Goal: Task Accomplishment & Management: Manage account settings

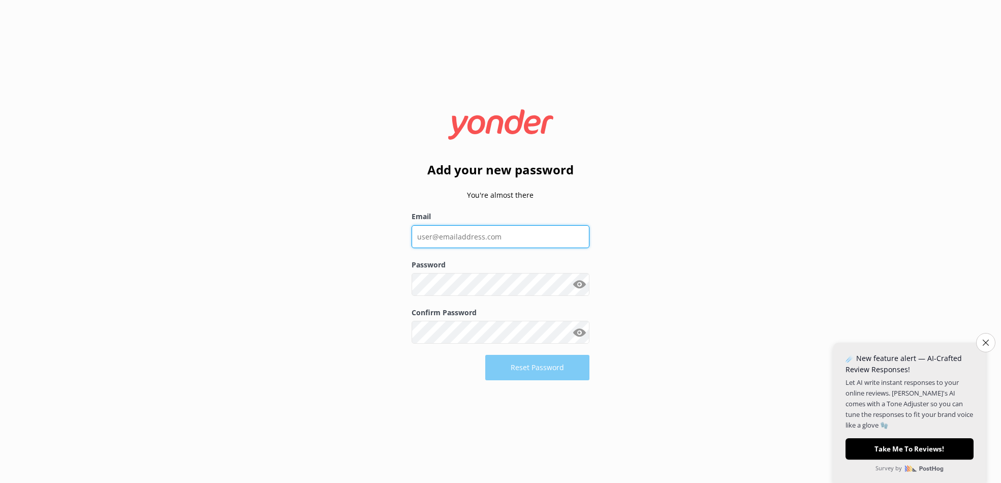
click at [513, 231] on input "Email" at bounding box center [501, 236] width 178 height 23
type input "[PERSON_NAME][EMAIL_ADDRESS][DOMAIN_NAME]"
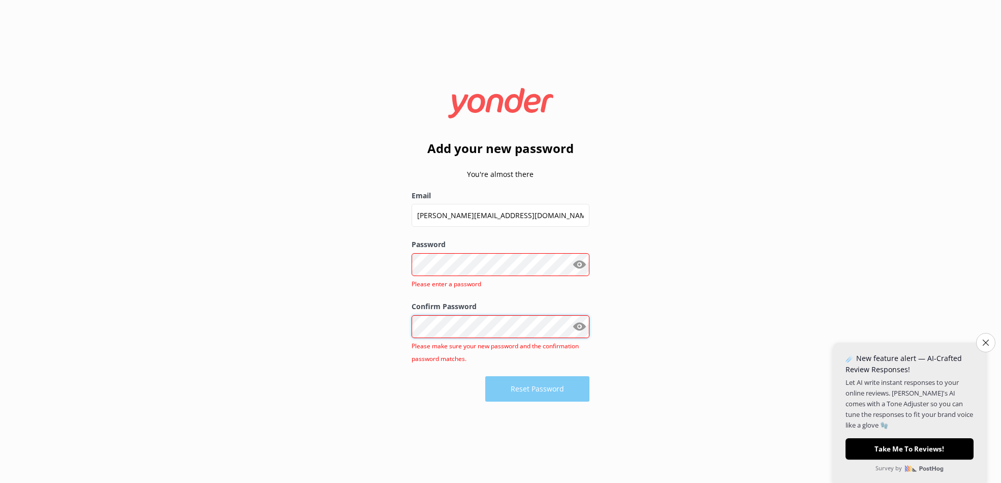
click at [372, 324] on div "Add your new password You're almost there Email [PERSON_NAME][EMAIL_ADDRESS][DO…" at bounding box center [500, 241] width 1001 height 483
click at [349, 326] on div "Add your new password You're almost there Email [PERSON_NAME][EMAIL_ADDRESS][DO…" at bounding box center [500, 241] width 1001 height 483
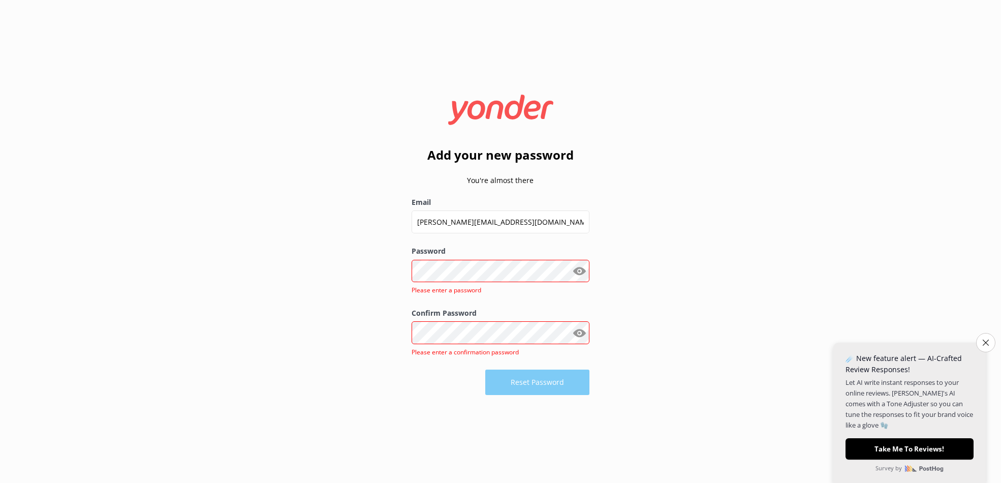
click at [585, 272] on button "Show password" at bounding box center [579, 271] width 20 height 20
click at [584, 270] on button "Show password" at bounding box center [579, 271] width 20 height 20
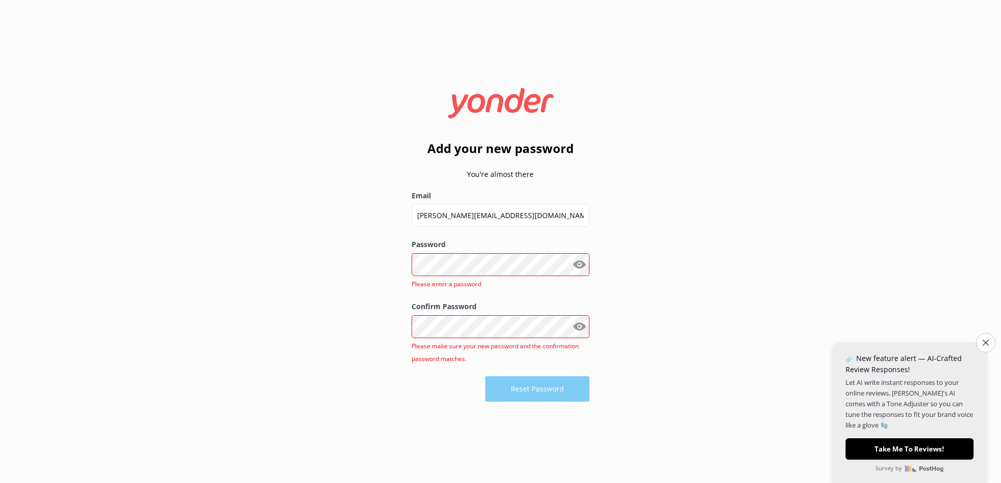
click at [584, 328] on button "Show password" at bounding box center [579, 326] width 20 height 20
click at [337, 323] on div "Add your new password You're almost there Email [PERSON_NAME][EMAIL_ADDRESS][DO…" at bounding box center [500, 241] width 1001 height 483
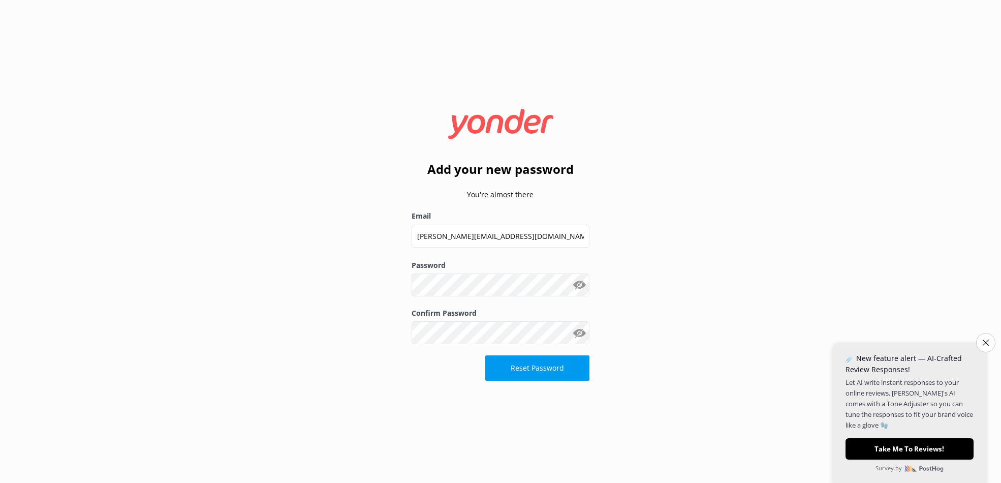
click at [322, 393] on div "Add your new password You're almost there Email [PERSON_NAME][EMAIL_ADDRESS][DO…" at bounding box center [500, 241] width 1001 height 483
click at [531, 369] on button "Reset Password" at bounding box center [537, 367] width 104 height 25
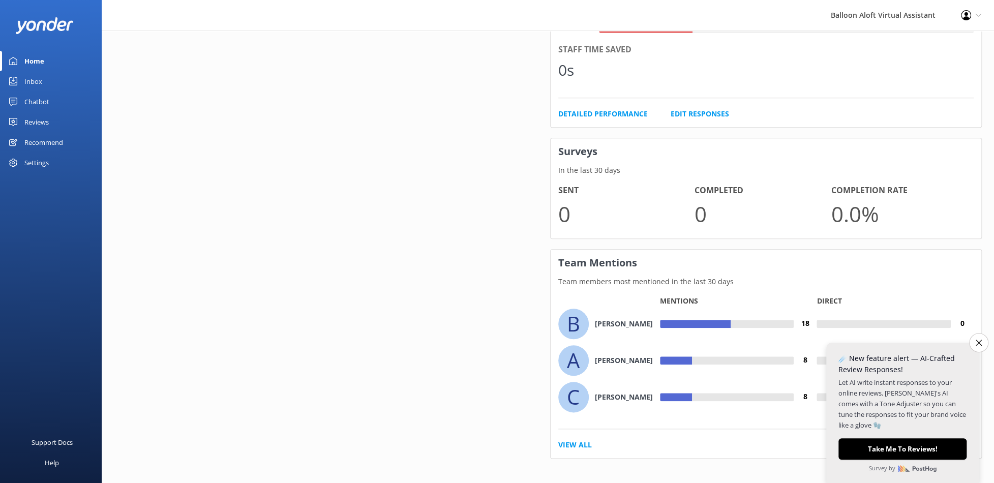
scroll to position [566, 0]
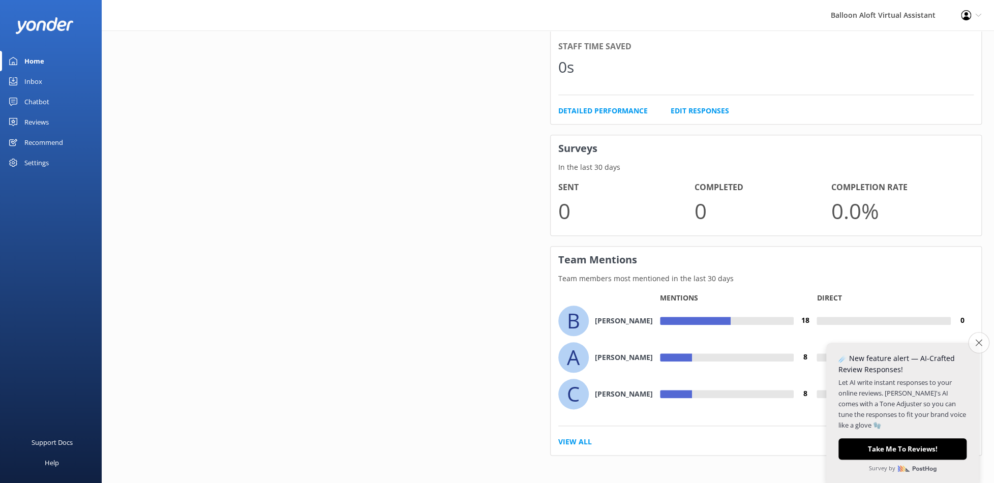
click at [978, 345] on button "Close survey" at bounding box center [978, 342] width 21 height 21
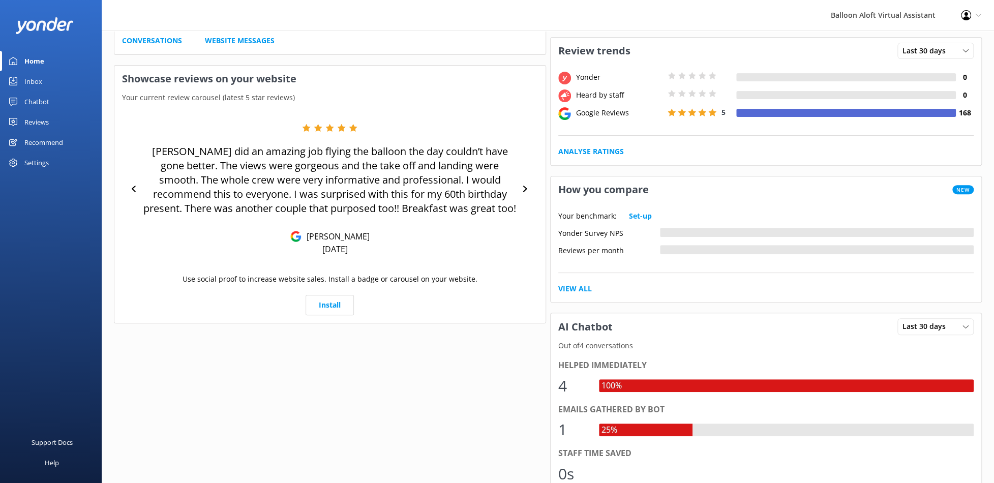
scroll to position [0, 0]
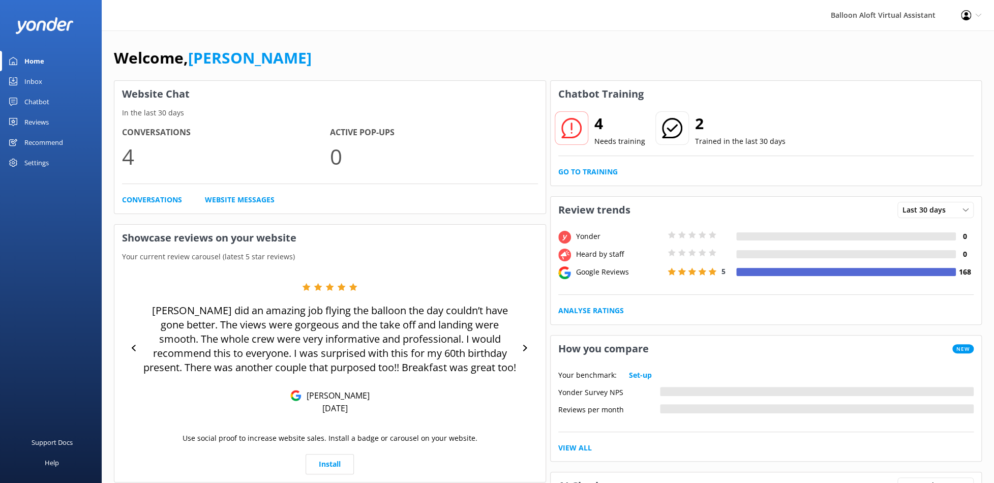
click at [36, 82] on div "Inbox" at bounding box center [33, 81] width 18 height 20
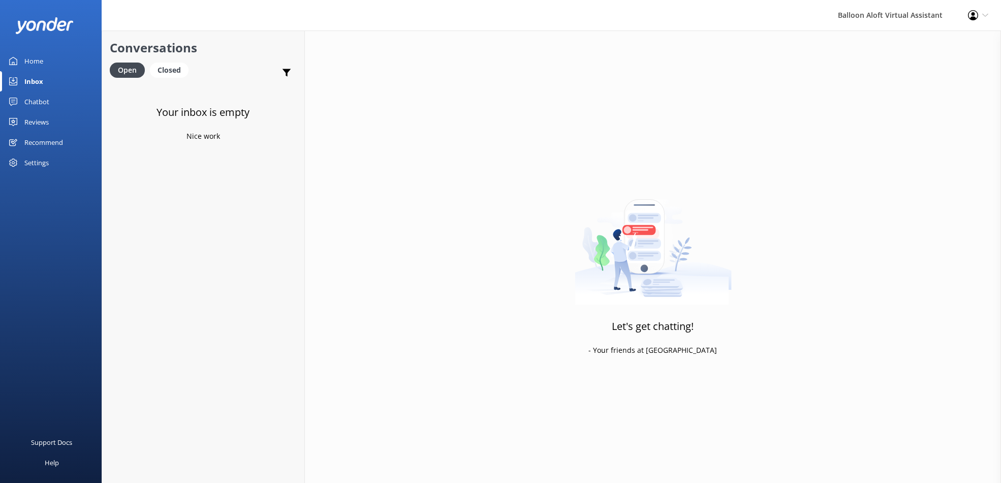
click at [42, 101] on div "Chatbot" at bounding box center [36, 102] width 25 height 20
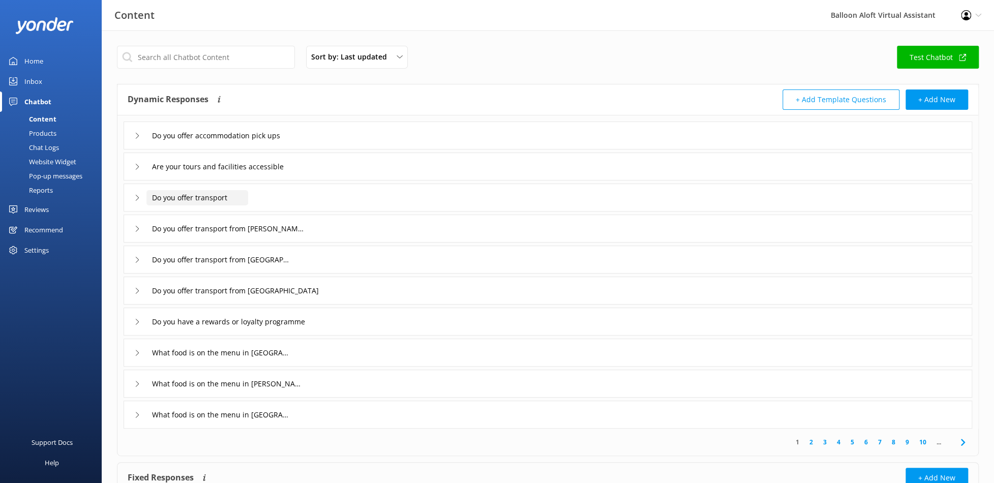
click at [201, 202] on input "Do you offer transport" at bounding box center [197, 197] width 102 height 15
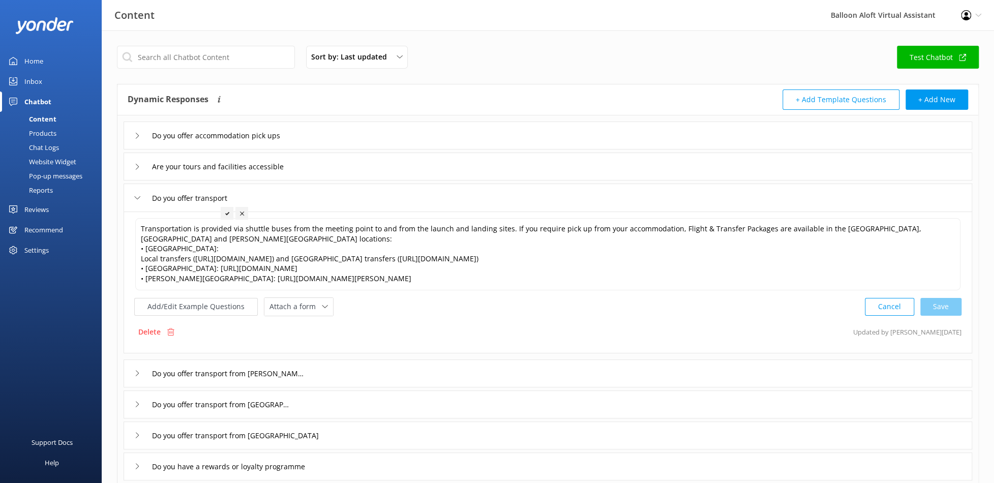
click at [532, 60] on div "Sort by: Last updated Title (A-Z) Last updated Test Chatbot" at bounding box center [548, 60] width 862 height 29
click at [968, 13] on icon at bounding box center [966, 15] width 10 height 10
drag, startPoint x: 956, startPoint y: 42, endPoint x: 941, endPoint y: 44, distance: 14.8
click at [956, 42] on link "Profile Settings" at bounding box center [944, 44] width 102 height 25
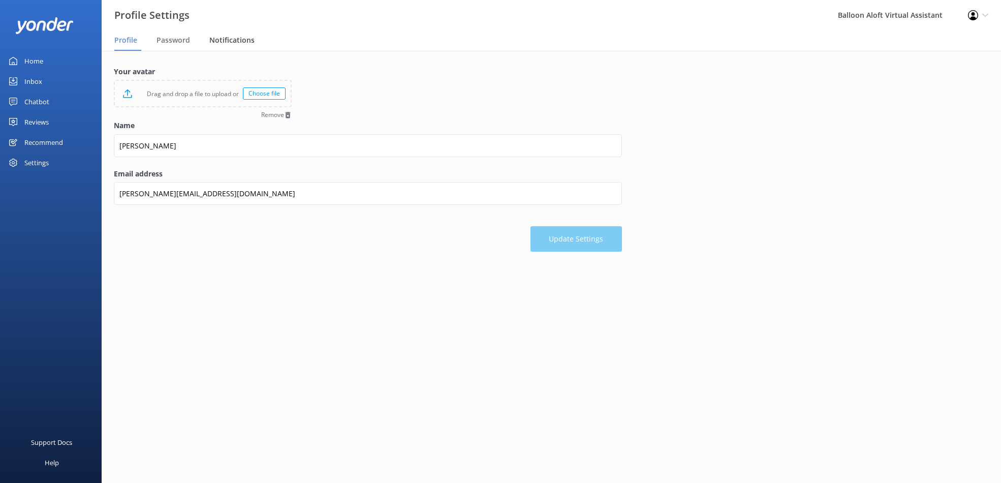
click at [229, 43] on span "Notifications" at bounding box center [231, 40] width 45 height 10
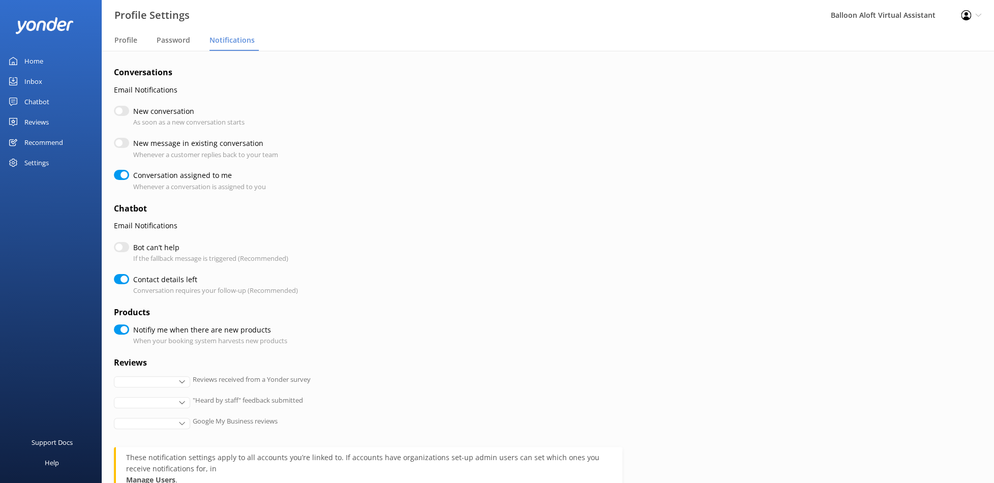
checkbox input "true"
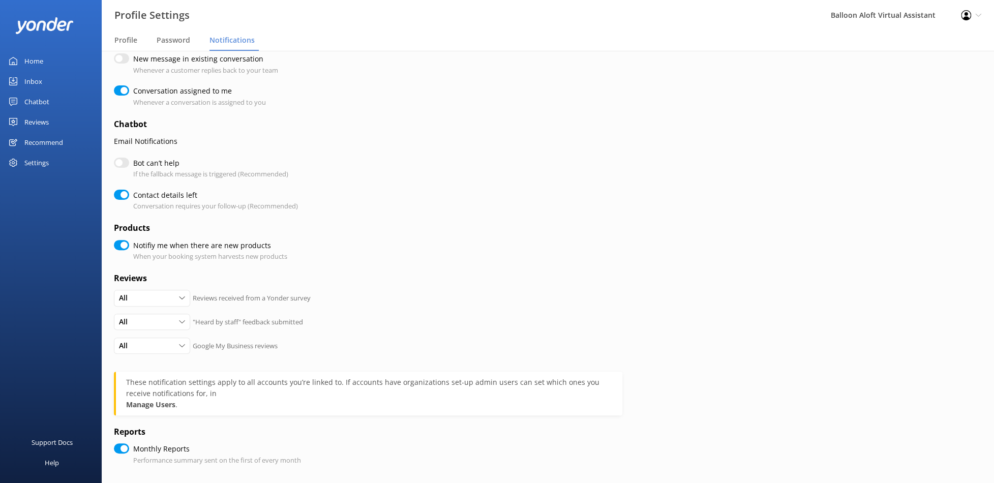
scroll to position [102, 0]
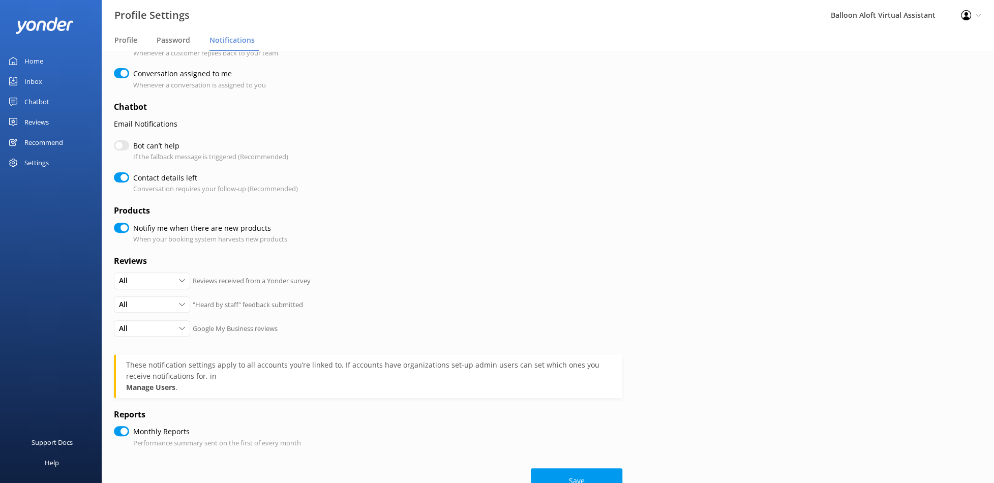
checkbox input "true"
click at [125, 229] on input "Notifiy me when there are new products" at bounding box center [121, 228] width 15 height 10
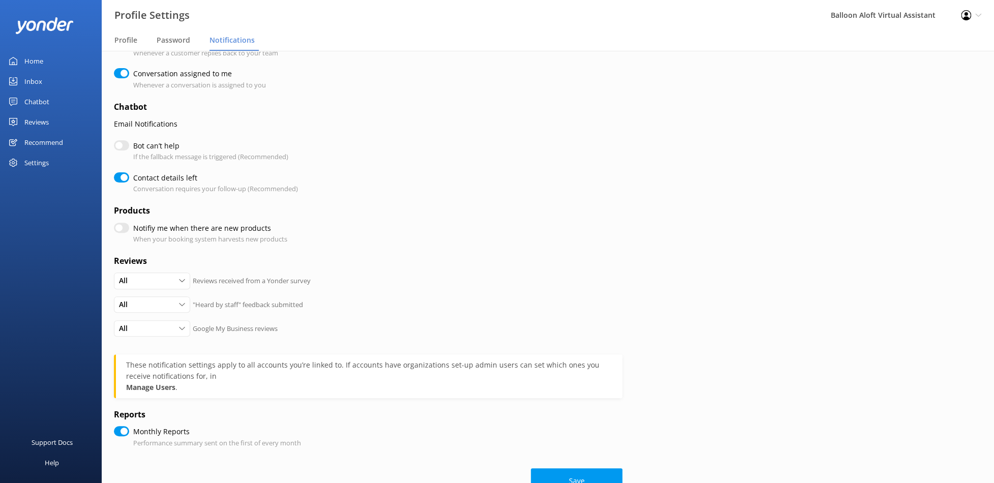
checkbox input "false"
checkbox input "true"
click at [122, 145] on input "Bot can’t help" at bounding box center [121, 145] width 15 height 10
checkbox input "true"
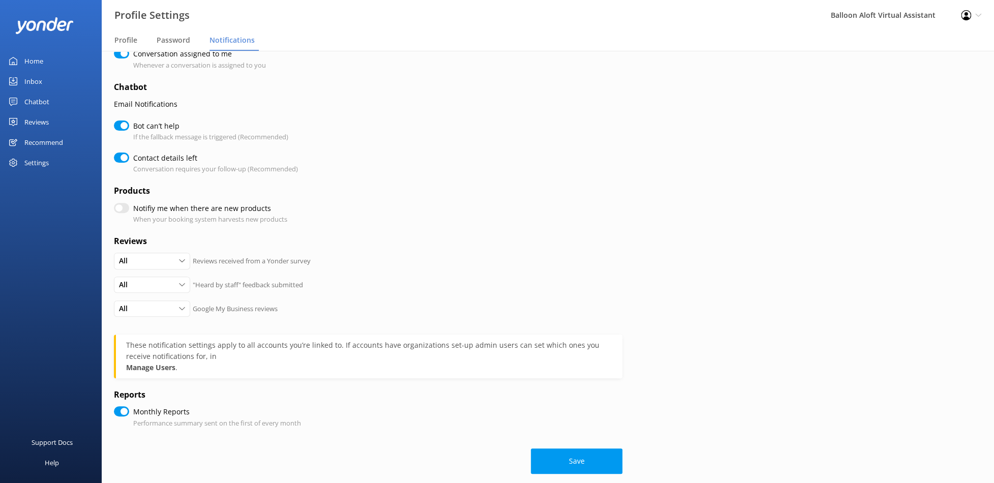
scroll to position [132, 0]
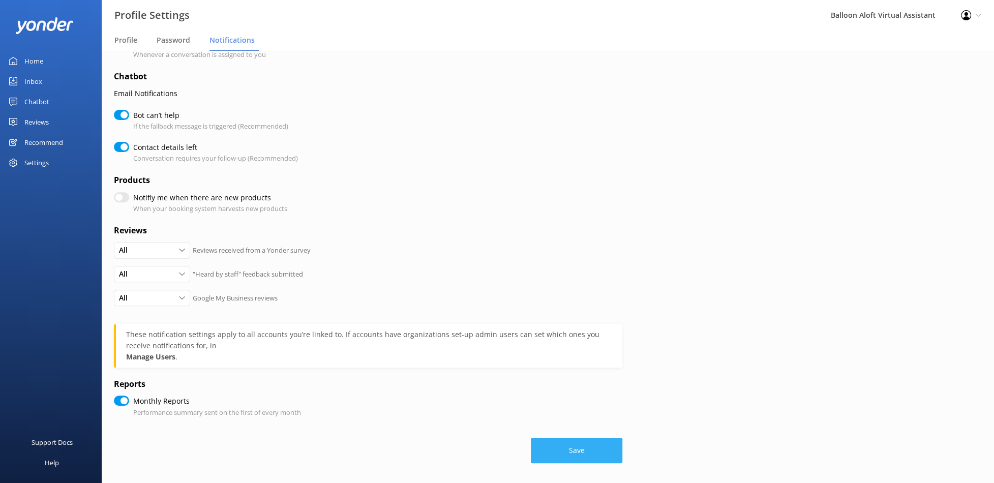
click at [577, 450] on button "Save" at bounding box center [577, 450] width 92 height 25
drag, startPoint x: 577, startPoint y: 452, endPoint x: 558, endPoint y: 449, distance: 20.0
click at [577, 452] on button "Save" at bounding box center [577, 450] width 92 height 25
checkbox input "true"
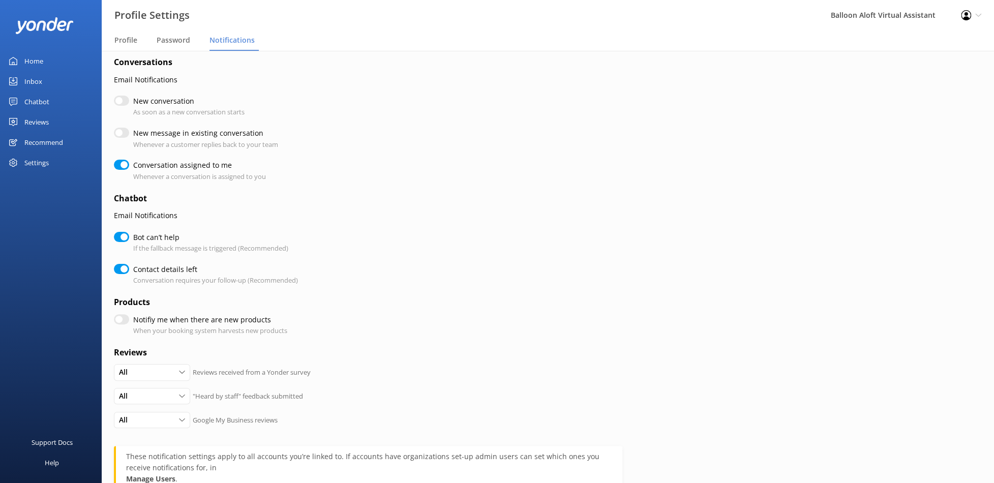
scroll to position [0, 0]
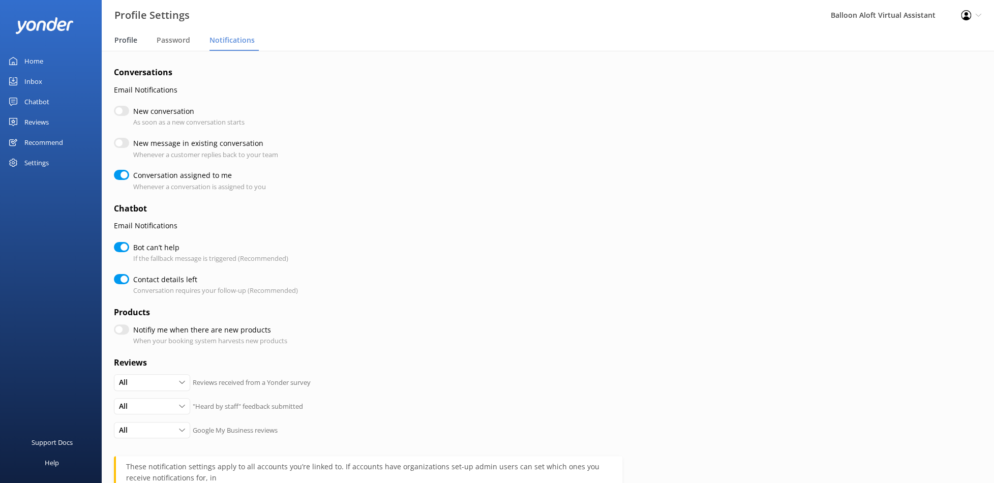
click at [130, 38] on span "Profile" at bounding box center [125, 40] width 23 height 10
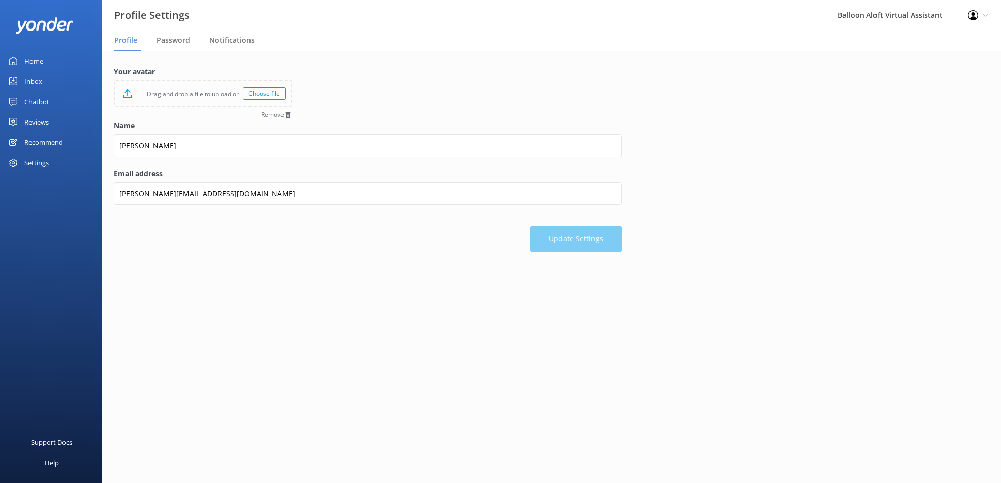
click at [264, 95] on div "Choose file" at bounding box center [264, 93] width 43 height 12
click at [234, 40] on span "Notifications" at bounding box center [231, 40] width 45 height 10
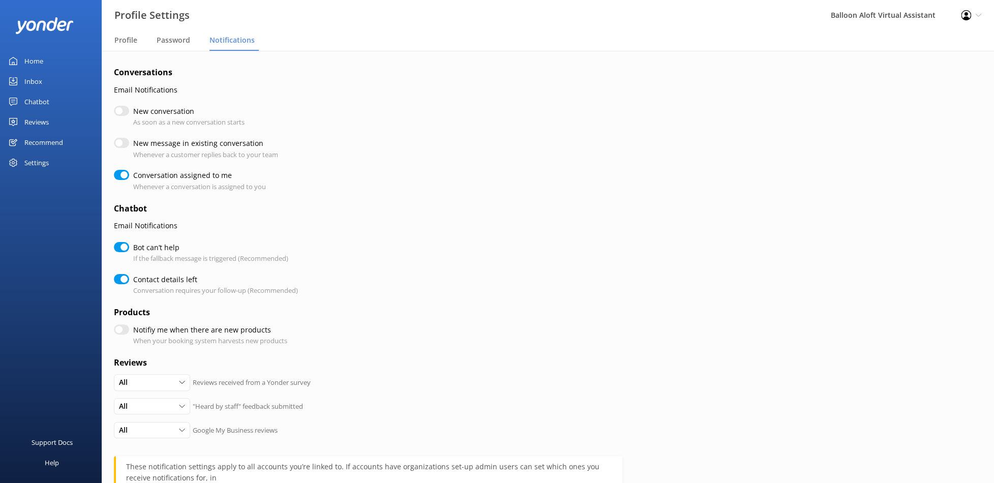
checkbox input "true"
checkbox input "false"
checkbox input "true"
drag, startPoint x: 40, startPoint y: 124, endPoint x: 64, endPoint y: 124, distance: 23.9
click at [40, 124] on div "Reviews" at bounding box center [36, 122] width 24 height 20
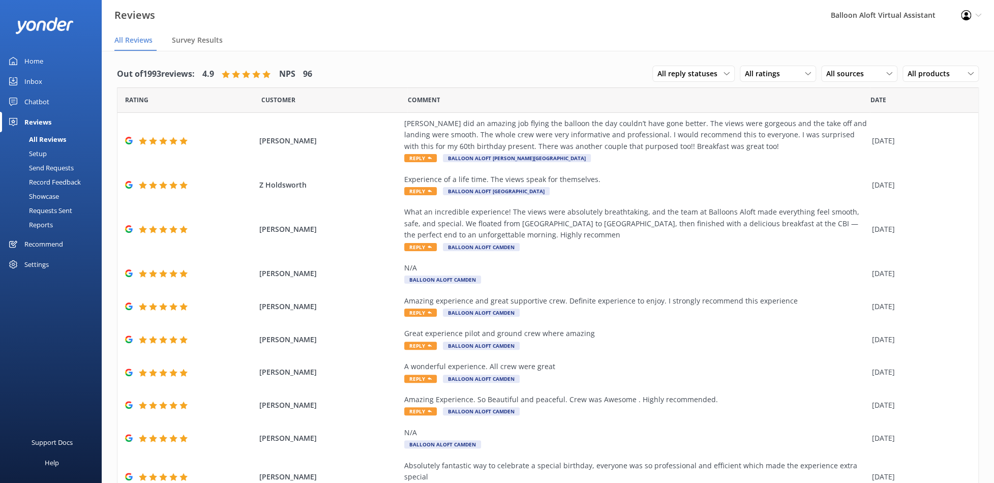
click at [28, 56] on div "Home" at bounding box center [33, 61] width 19 height 20
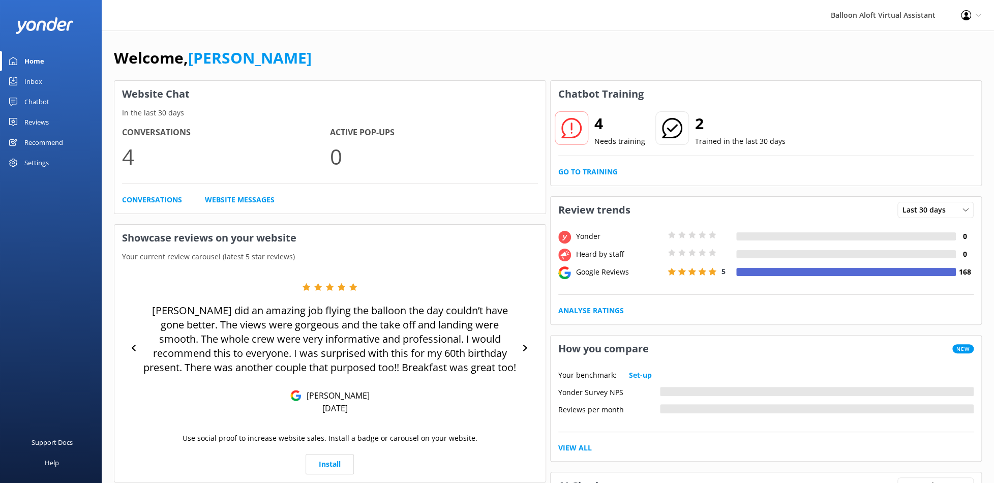
click at [671, 129] on icon at bounding box center [672, 128] width 20 height 20
click at [572, 130] on icon at bounding box center [571, 128] width 20 height 20
click at [600, 126] on h2 "4" at bounding box center [619, 123] width 51 height 24
click at [600, 169] on link "Go to Training" at bounding box center [587, 171] width 59 height 11
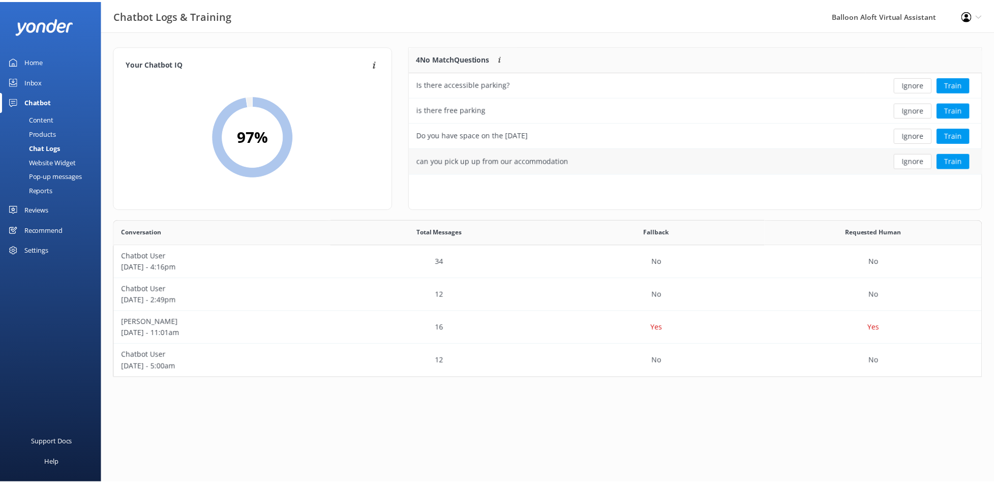
scroll to position [119, 569]
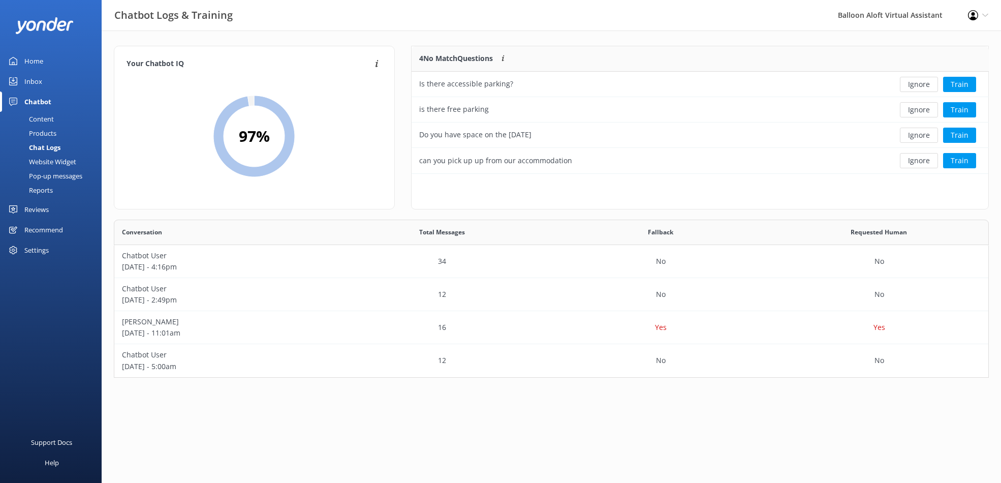
drag, startPoint x: 36, startPoint y: 60, endPoint x: 56, endPoint y: 4, distance: 59.8
click at [36, 60] on div "Home" at bounding box center [33, 61] width 19 height 20
